Goal: Task Accomplishment & Management: Complete application form

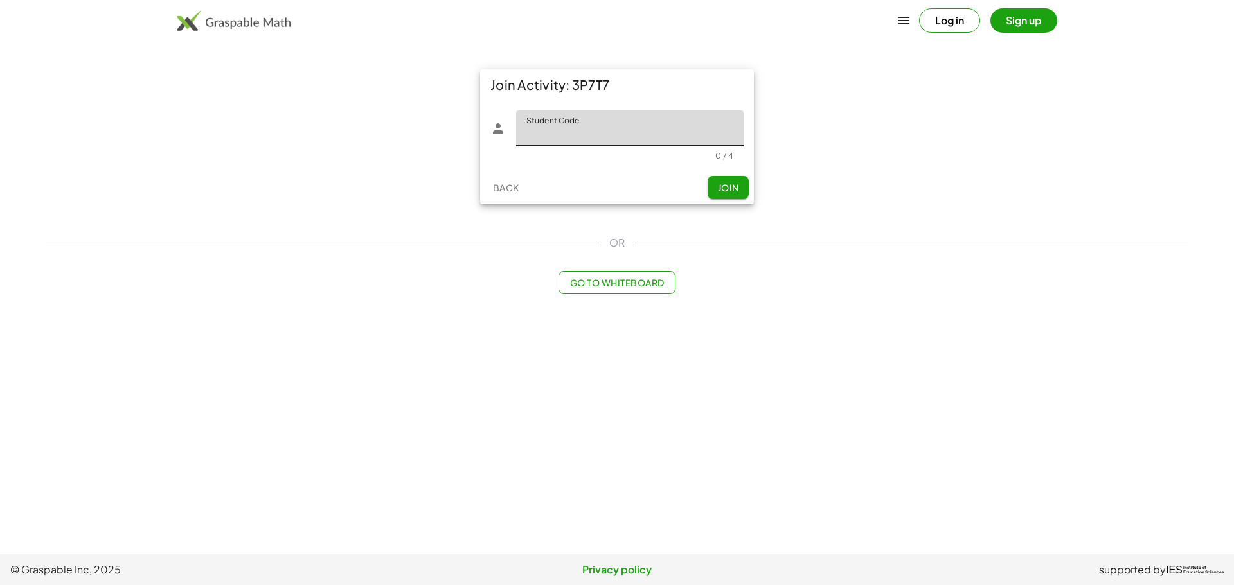
click at [621, 138] on input "Student Code" at bounding box center [629, 129] width 227 height 36
click at [603, 97] on div "Join Activity: 3P7T7" at bounding box center [617, 84] width 274 height 31
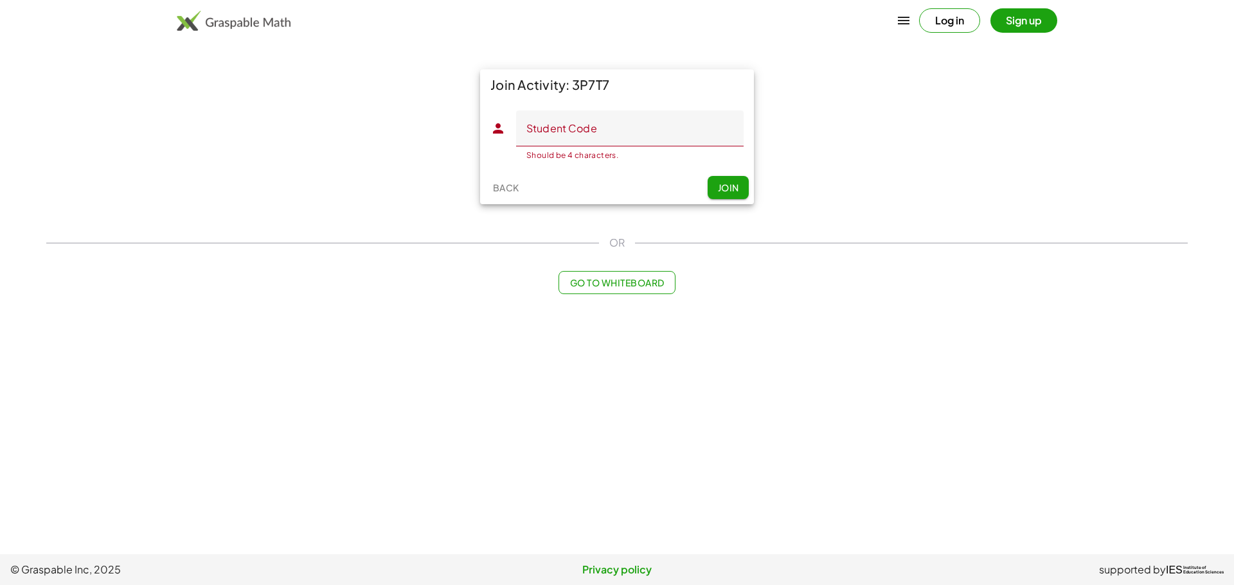
click at [601, 93] on div "Join Activity: 3P7T7" at bounding box center [617, 84] width 274 height 31
click at [599, 88] on div "Join Activity: 3P7T7" at bounding box center [617, 84] width 274 height 31
click at [605, 125] on input "Student Code" at bounding box center [629, 129] width 227 height 36
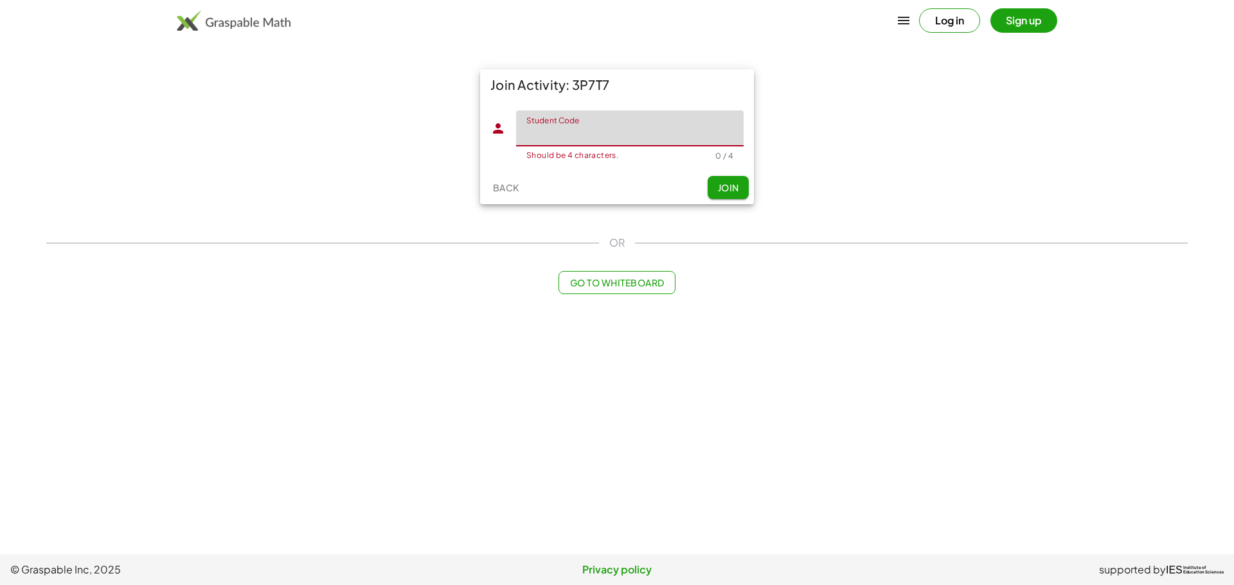
click at [977, 30] on div "Log in Sign up" at bounding box center [988, 20] width 138 height 24
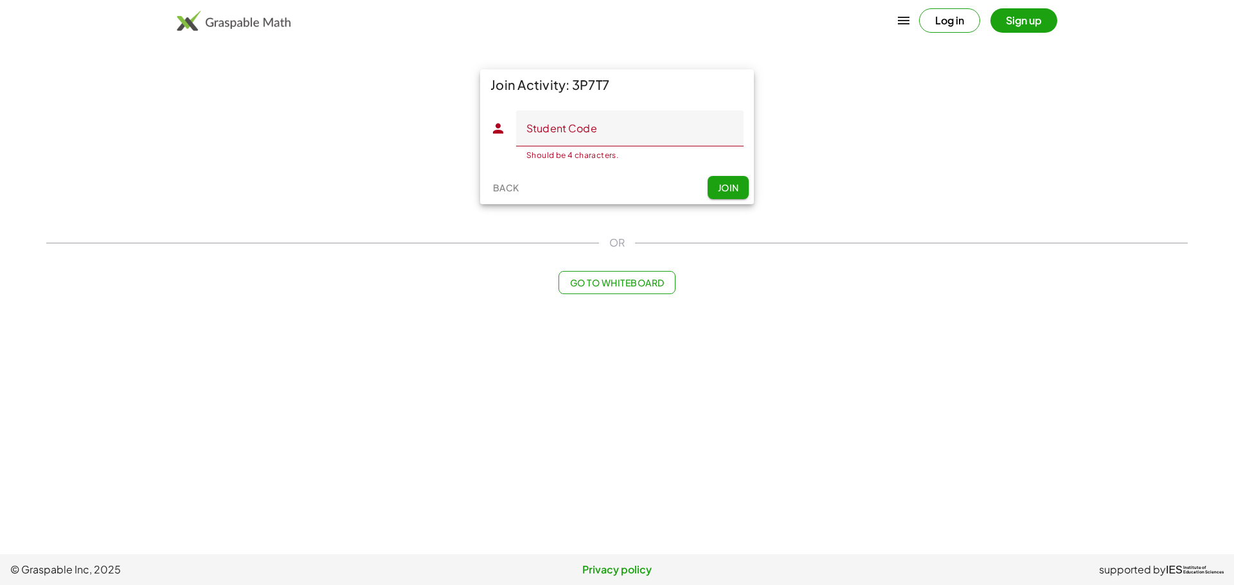
click at [950, 29] on button "Log in" at bounding box center [949, 20] width 61 height 24
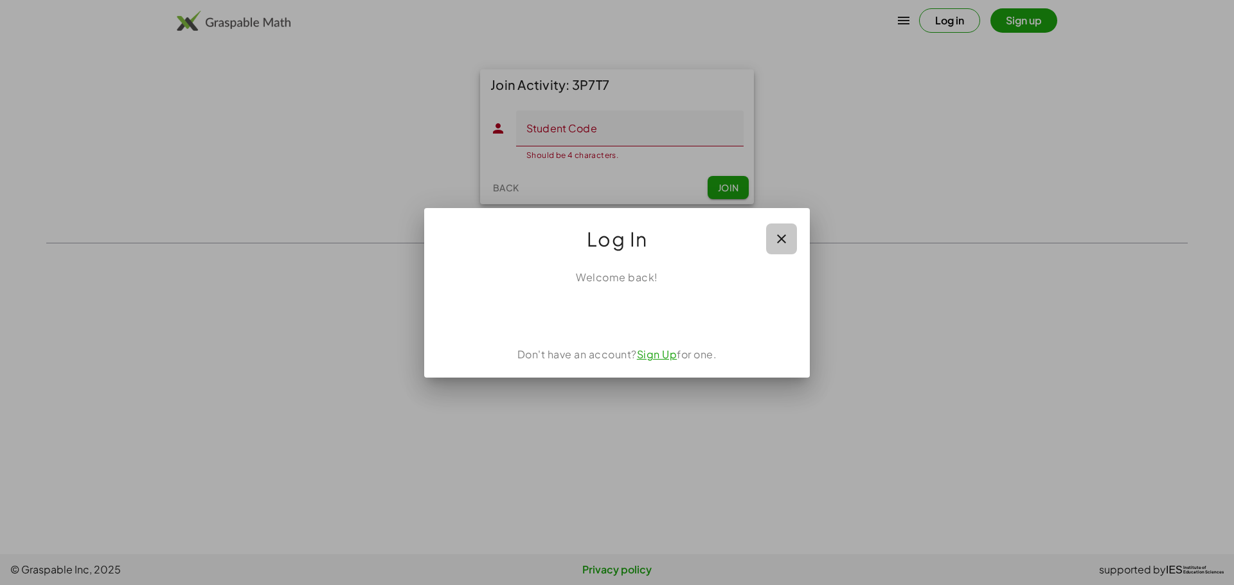
click at [780, 231] on icon "button" at bounding box center [781, 238] width 15 height 15
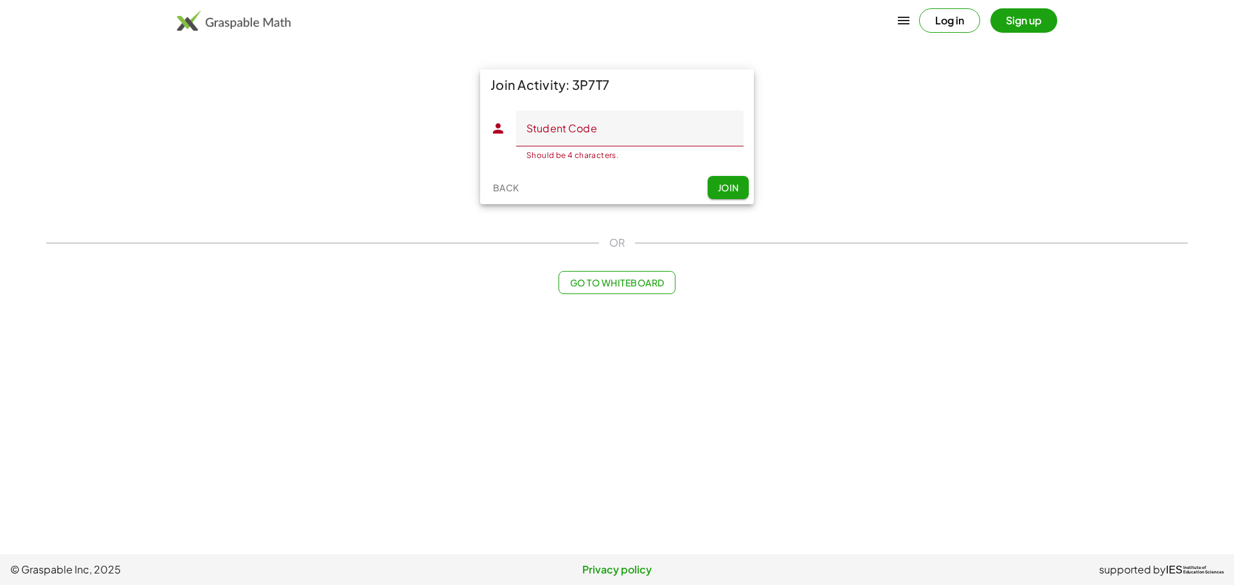
click at [1022, 23] on button "Sign up" at bounding box center [1023, 20] width 67 height 24
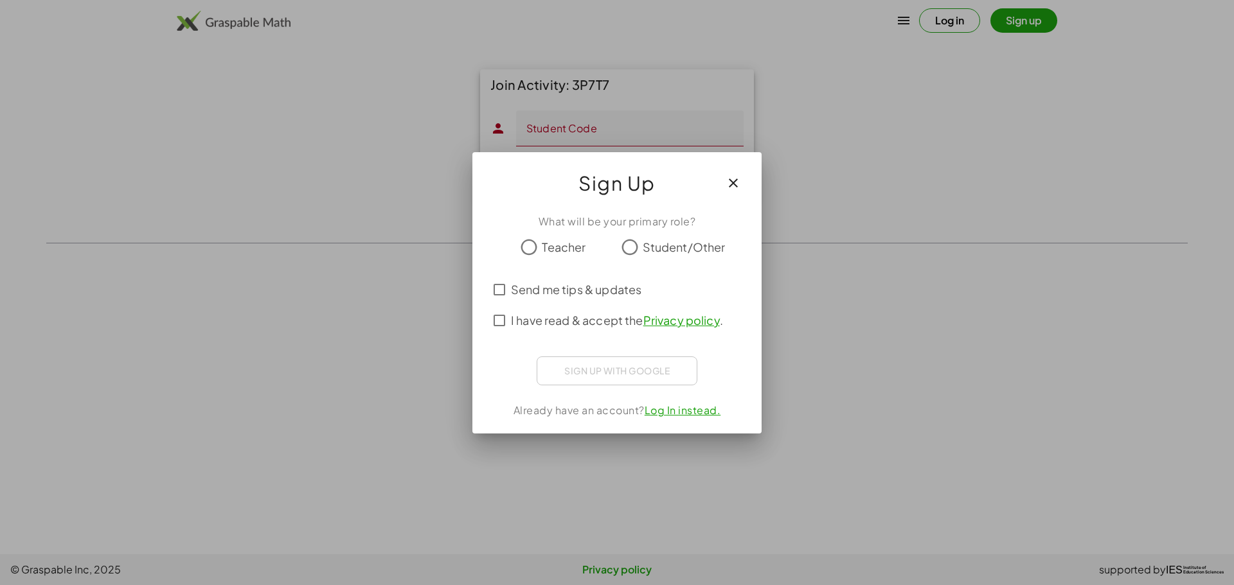
click at [650, 256] on label "Student/Other" at bounding box center [684, 248] width 83 height 26
click at [580, 361] on div "Sign up with Google Sign in with Google Sign in with Google. Opens in new tab" at bounding box center [617, 371] width 161 height 29
click at [582, 384] on div "Sign up with Google Sign in with Google Sign in with Google. Opens in new tab" at bounding box center [617, 371] width 161 height 29
click at [511, 297] on span "Send me tips & updates" at bounding box center [576, 289] width 130 height 17
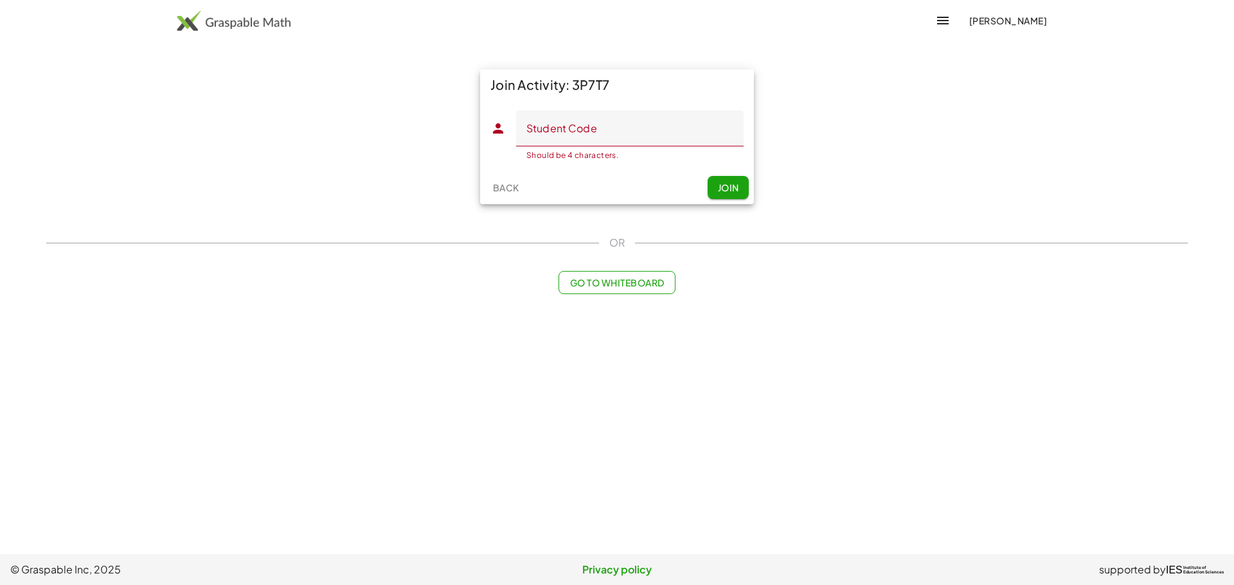
click at [551, 259] on div "Join Activity: 3P7T7 Student Code Student Code Should be 4 characters. 0 / 4 Ba…" at bounding box center [617, 182] width 1157 height 240
